Goal: Information Seeking & Learning: Learn about a topic

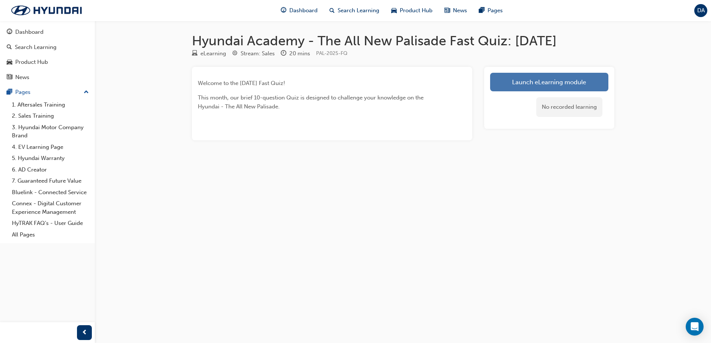
click at [524, 87] on link "Launch eLearning module" at bounding box center [549, 82] width 118 height 19
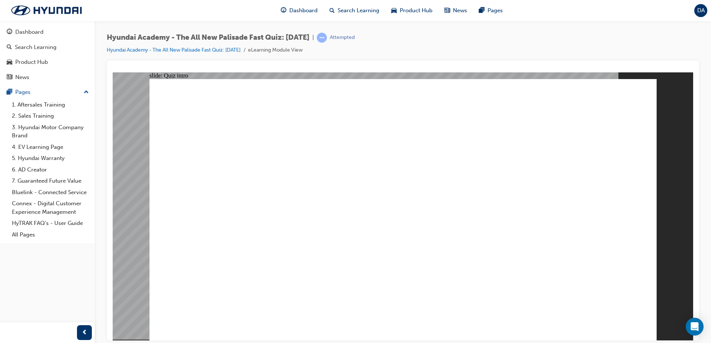
radio input "true"
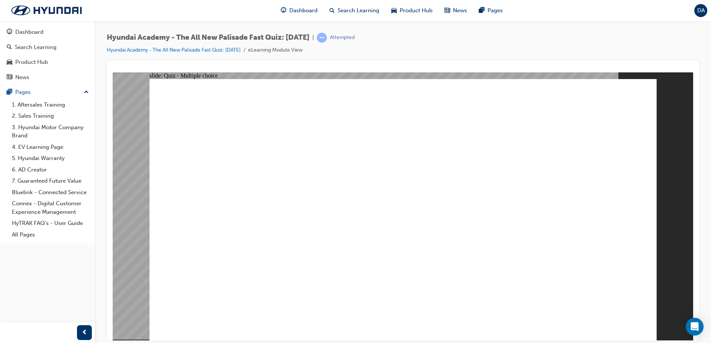
radio input "true"
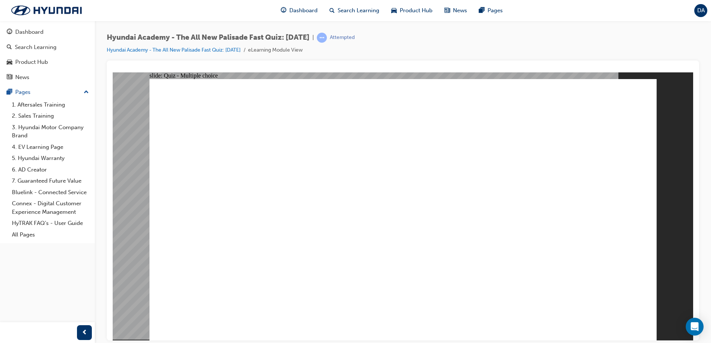
radio input "true"
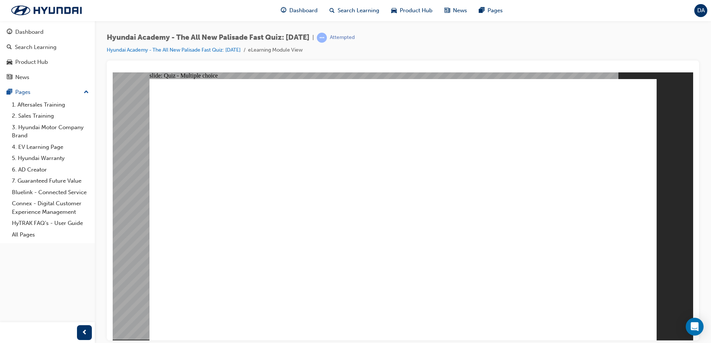
checkbox input "true"
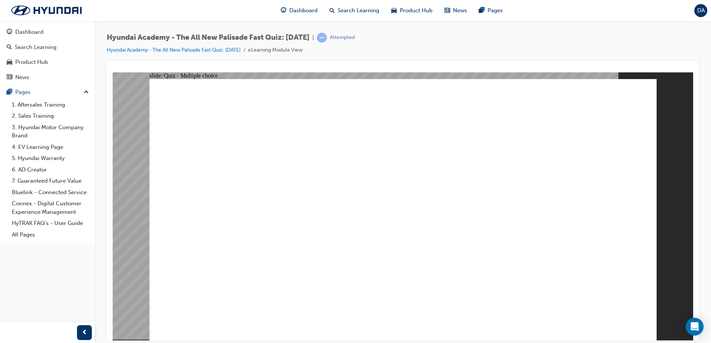
checkbox input "true"
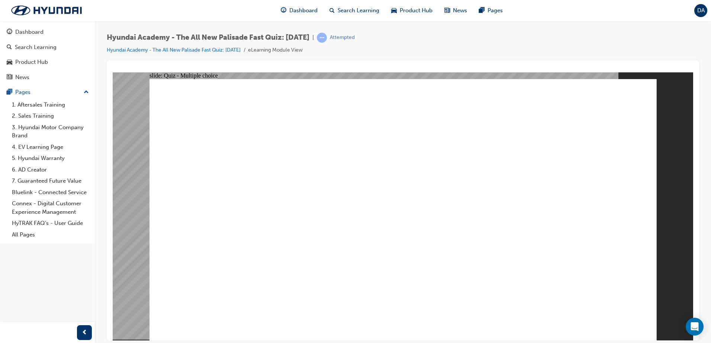
radio input "true"
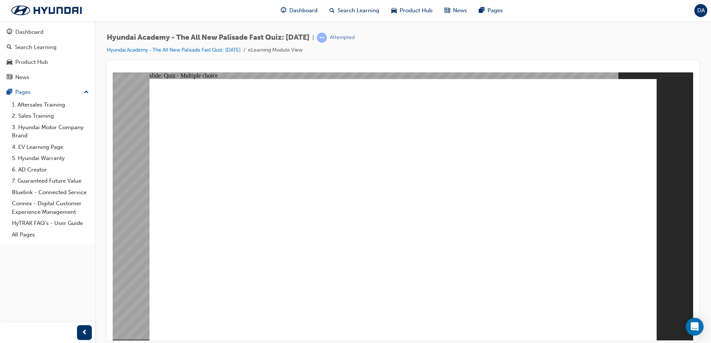
radio input "true"
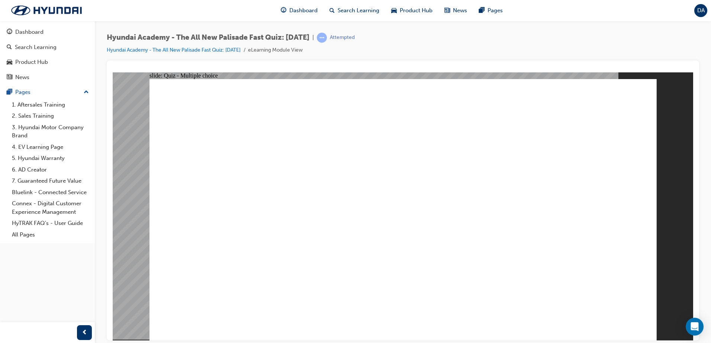
checkbox input "true"
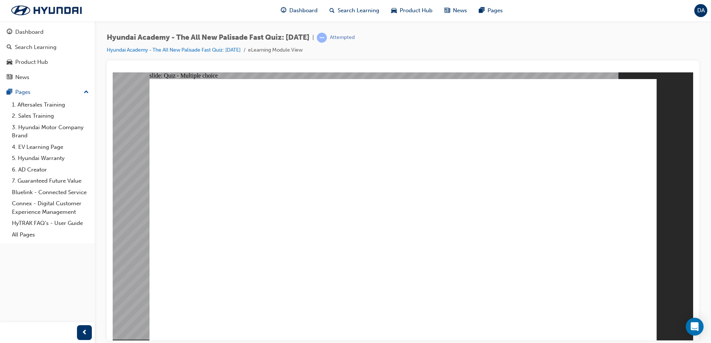
checkbox input "true"
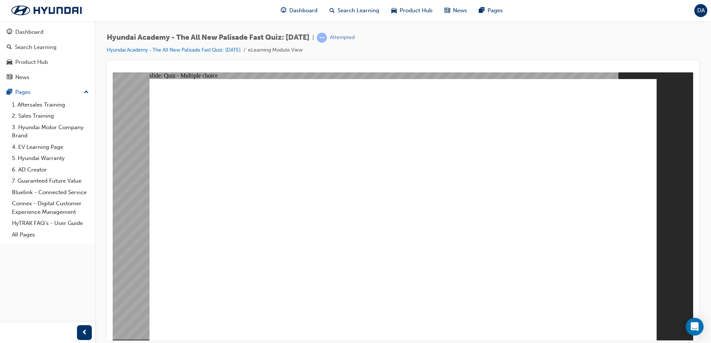
checkbox input "true"
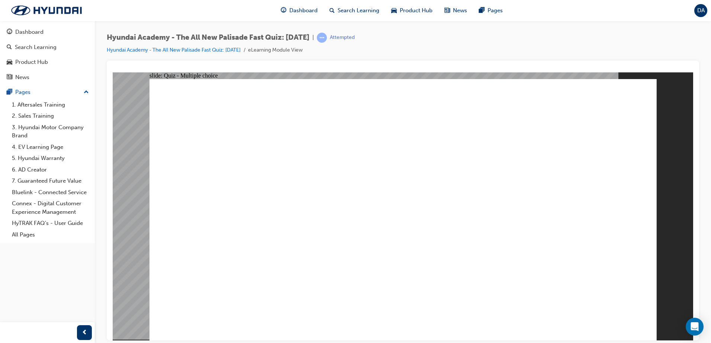
radio input "true"
